Goal: Book appointment/travel/reservation

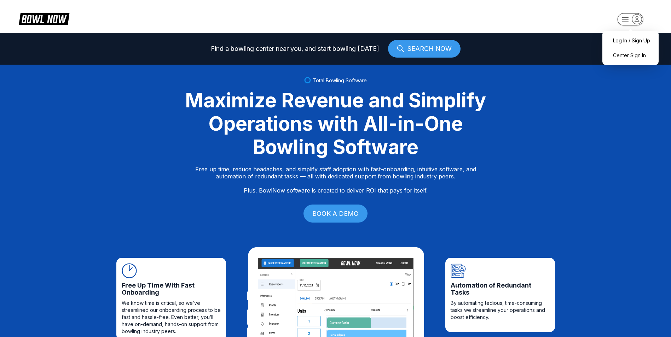
click at [634, 17] on icon "button" at bounding box center [637, 19] width 10 height 10
click at [623, 55] on div "Center Sign In" at bounding box center [630, 55] width 49 height 12
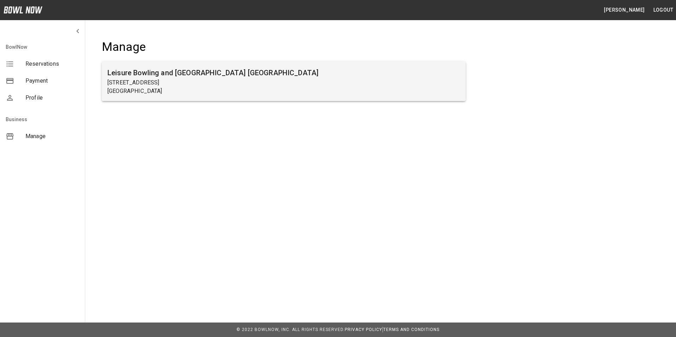
click at [127, 80] on p "3440 Columbia Ave" at bounding box center [283, 82] width 353 height 8
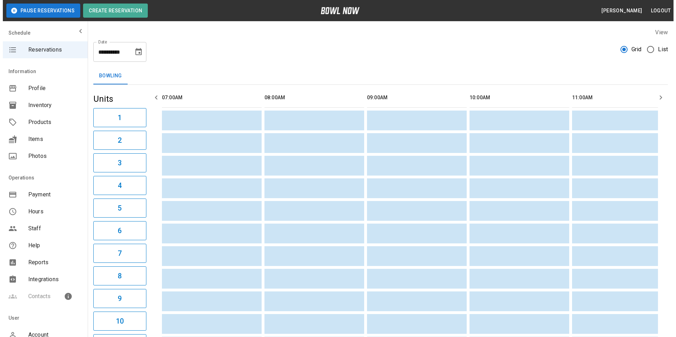
scroll to position [0, 1156]
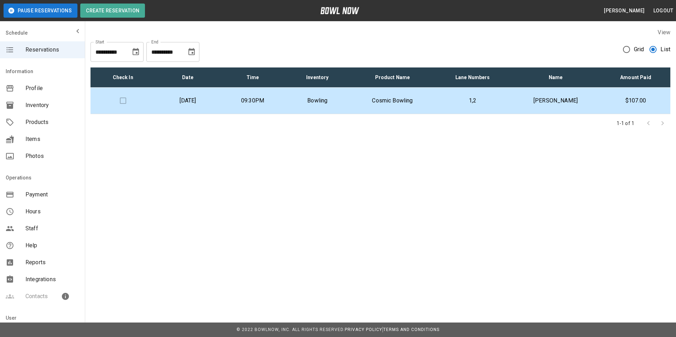
click at [192, 100] on p "Saturday, August 16th" at bounding box center [187, 101] width 53 height 8
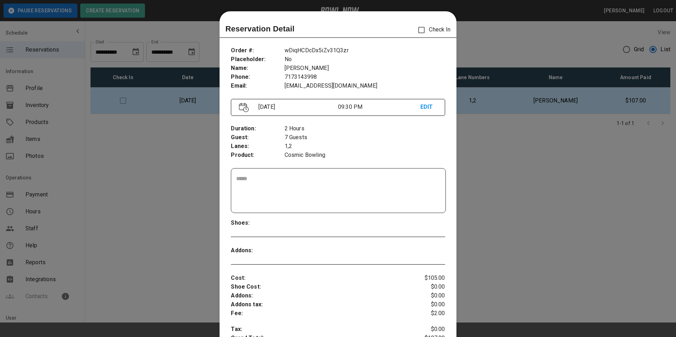
scroll to position [222, 0]
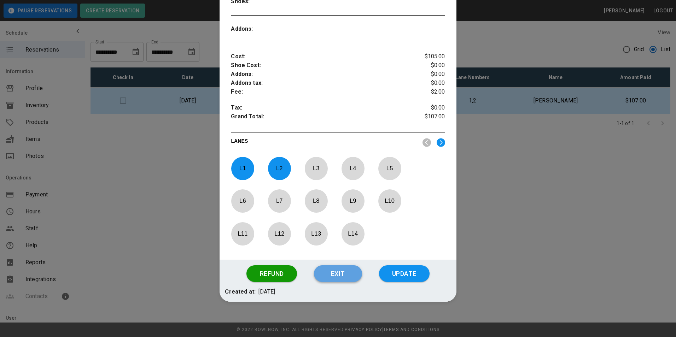
click at [334, 271] on button "Exit" at bounding box center [338, 274] width 48 height 17
